Goal: Information Seeking & Learning: Learn about a topic

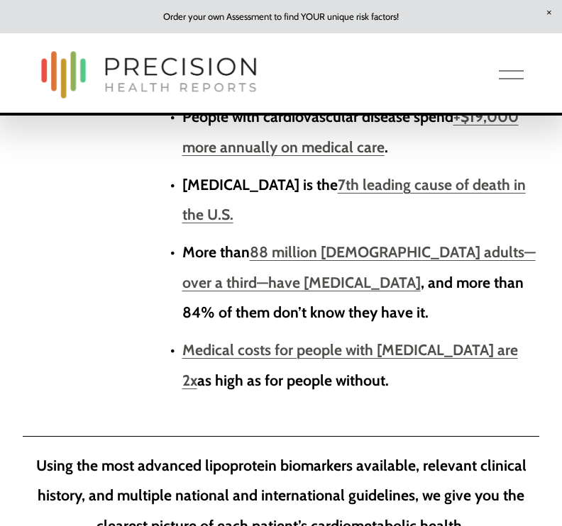
scroll to position [1455, 0]
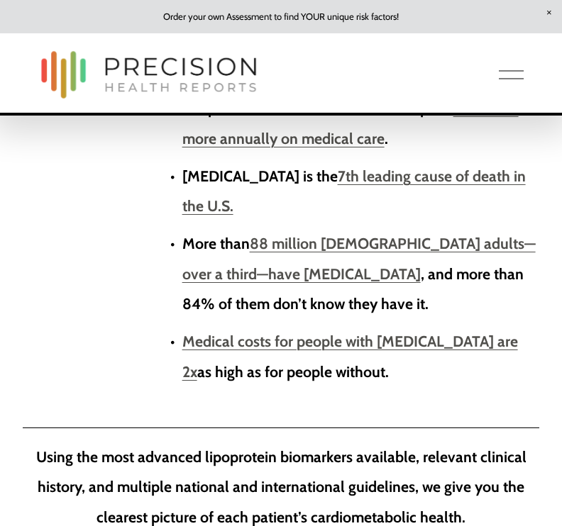
click at [498, 78] on button "Open Menu Close Menu" at bounding box center [510, 75] width 33 height 26
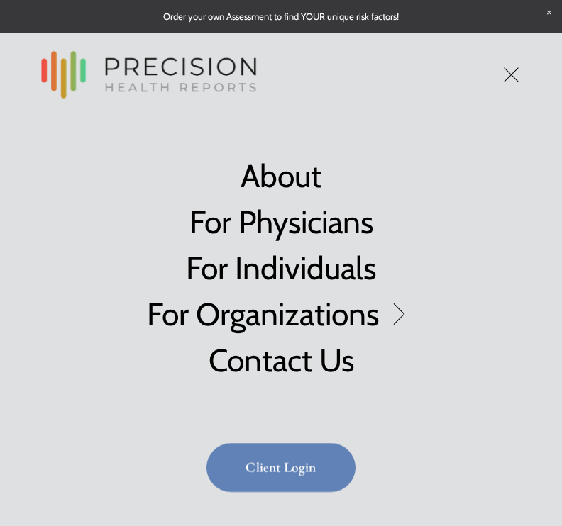
click at [287, 174] on link "About" at bounding box center [280, 176] width 81 height 32
